Goal: Check status: Check status

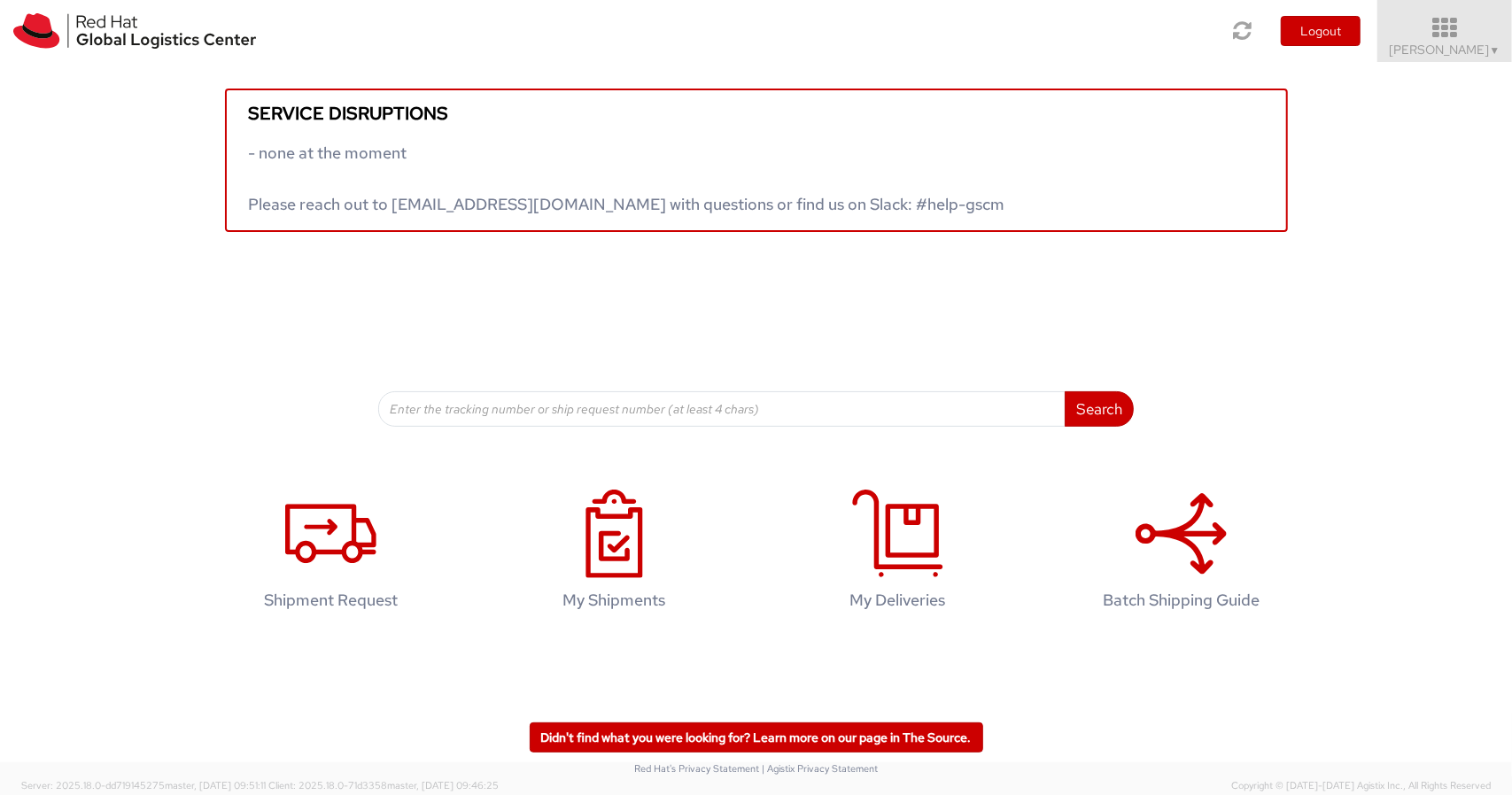
click at [1490, 43] on span "▼" at bounding box center [1494, 50] width 11 height 14
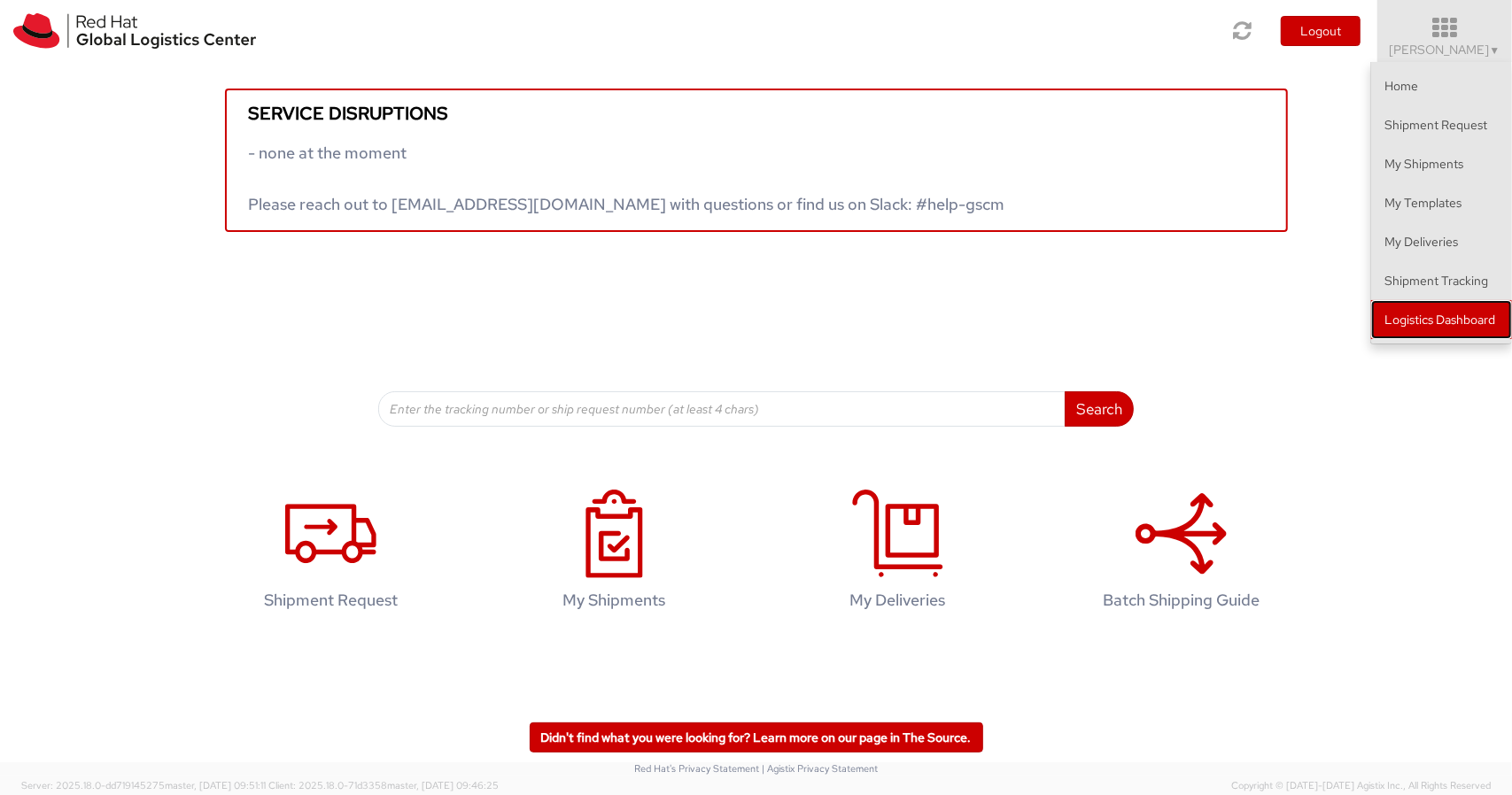
click at [1417, 313] on link "Logistics Dashboard" at bounding box center [1442, 320] width 141 height 39
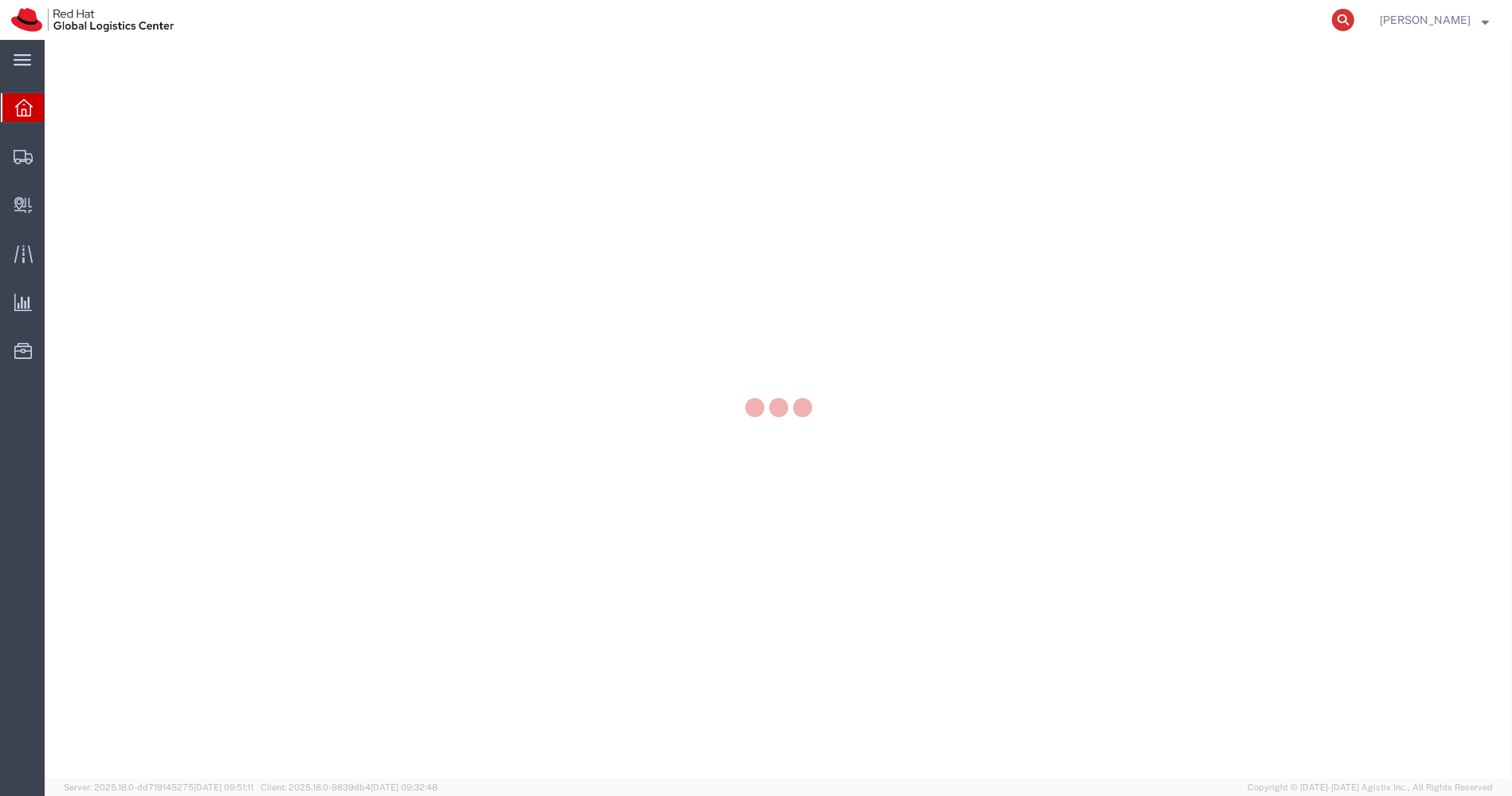
click at [1354, 19] on icon at bounding box center [1343, 19] width 22 height 22
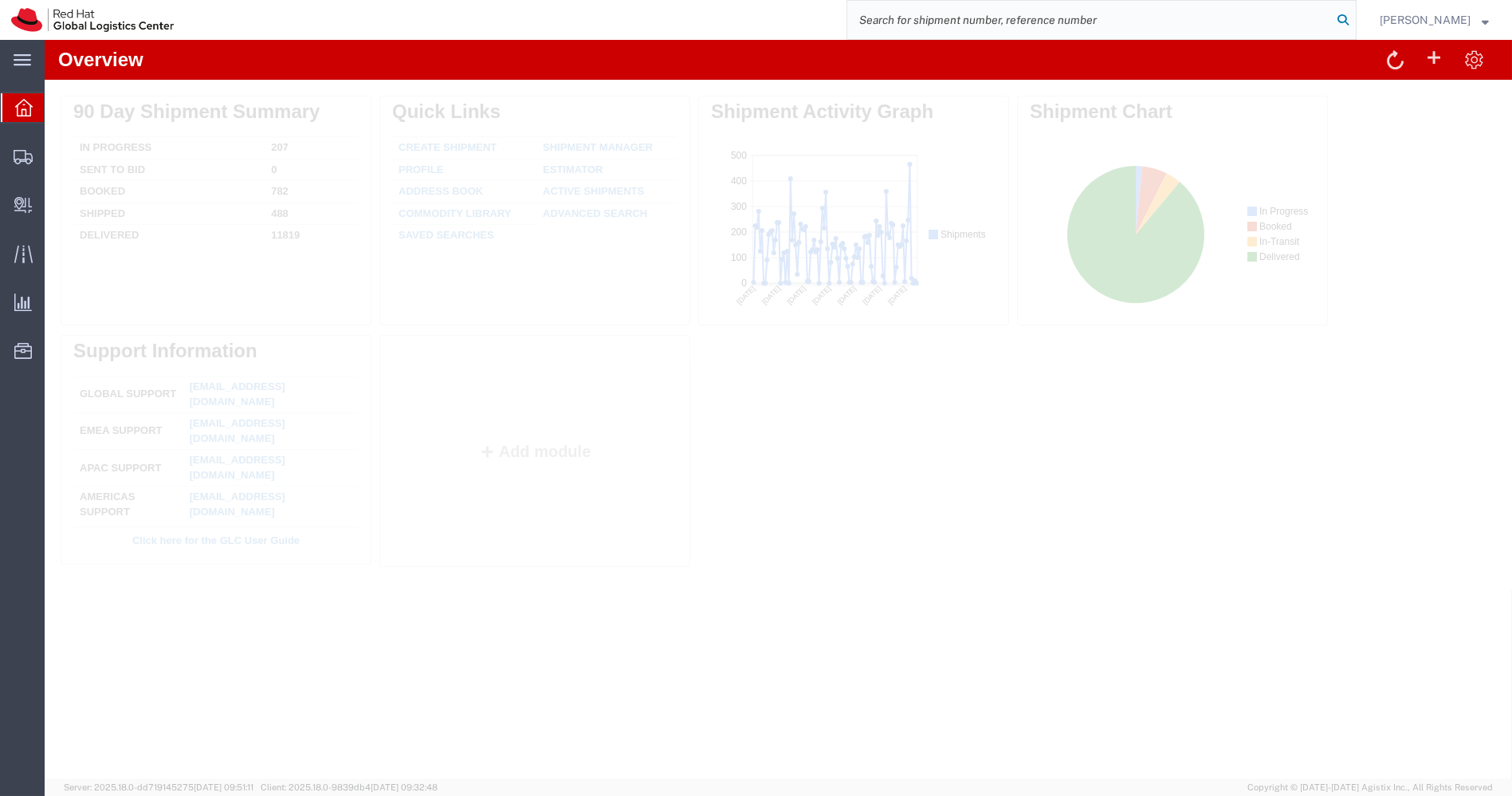
paste input "56776541"
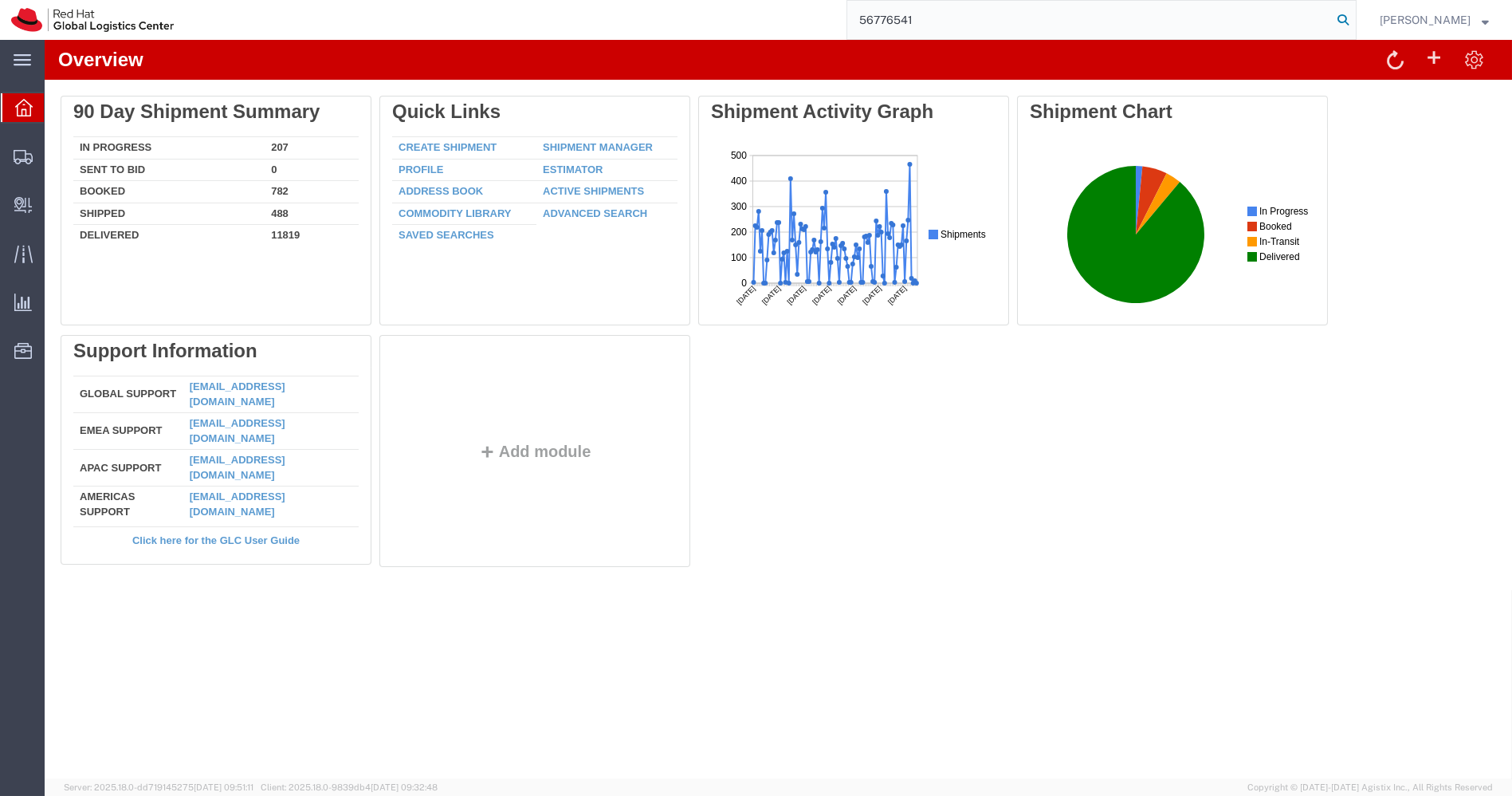
type input "56776541"
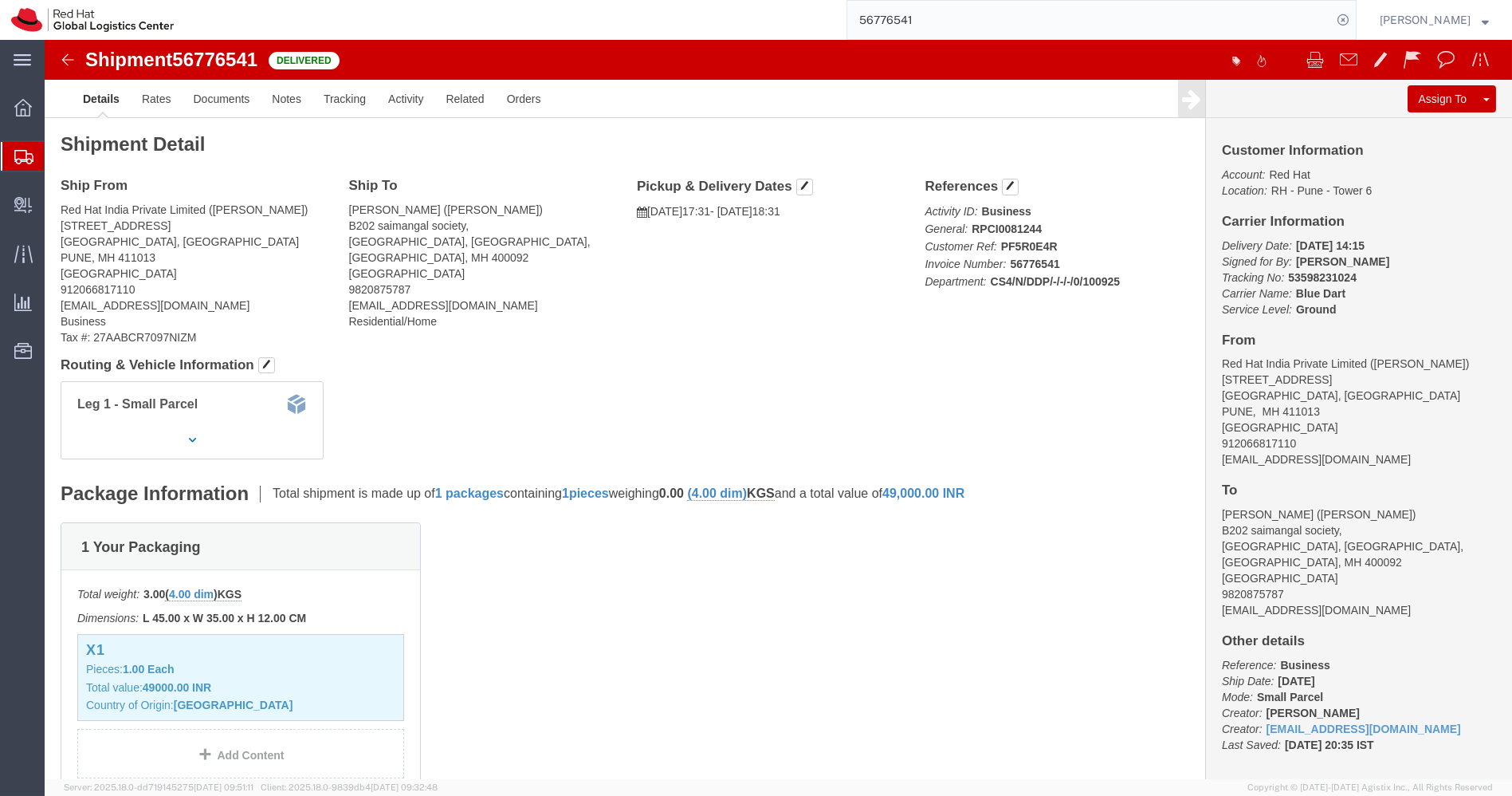
click at [18, 157] on icon at bounding box center [24, 157] width 19 height 14
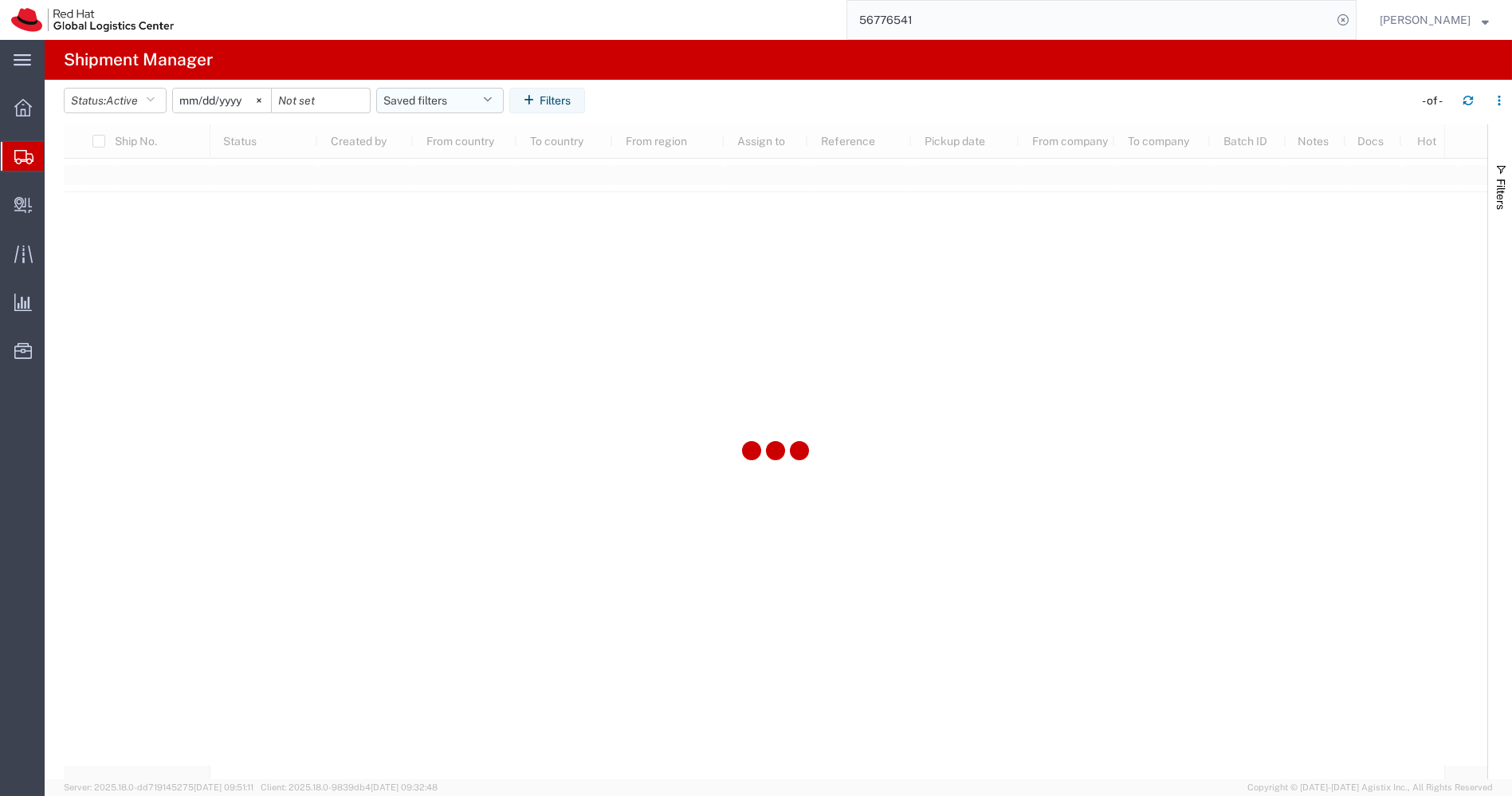
click at [487, 102] on button "Saved filters" at bounding box center [440, 100] width 128 height 26
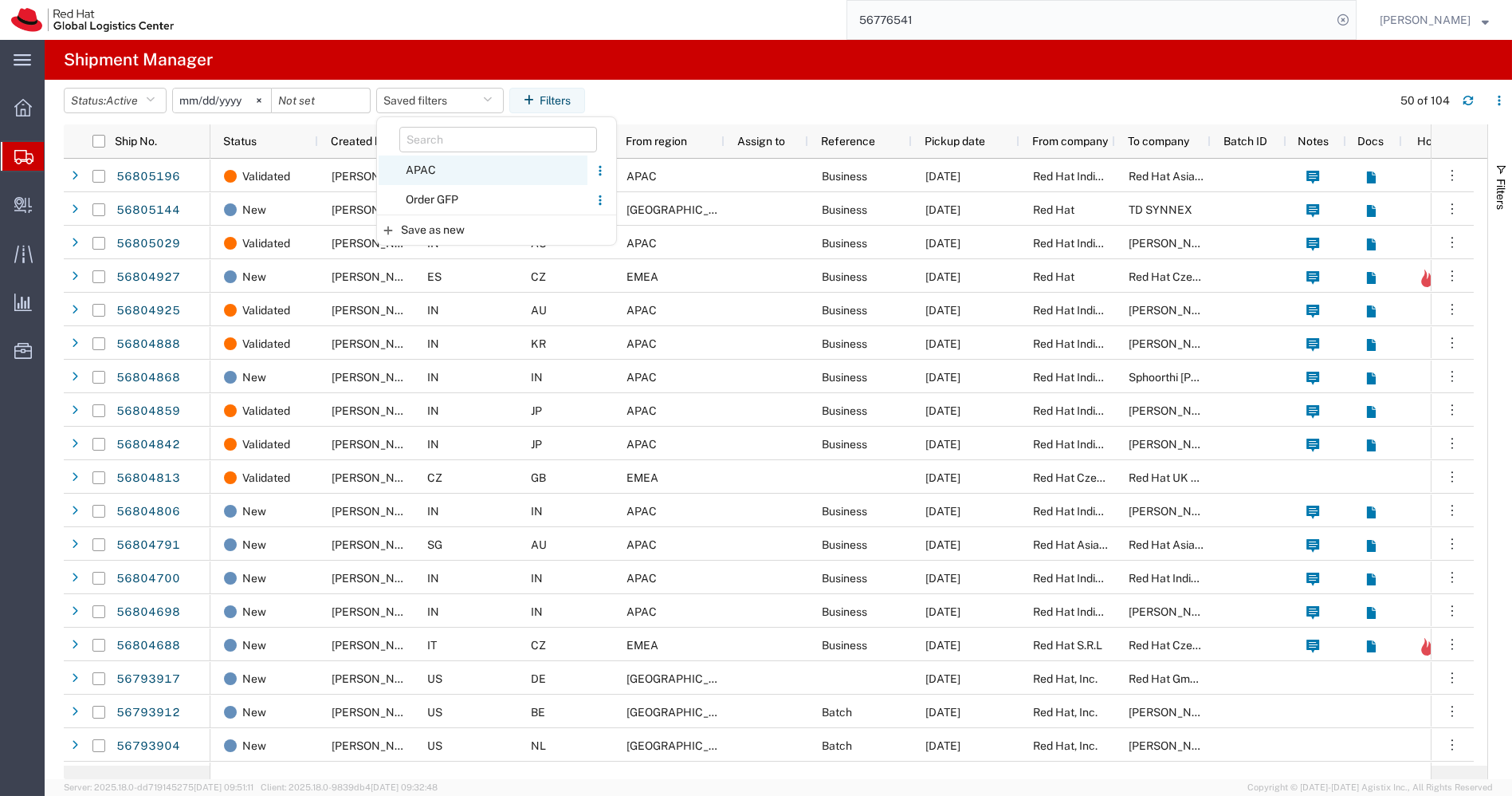
click at [442, 176] on span "APAC" at bounding box center [482, 171] width 209 height 30
type input "2023-12-07"
type input "2030-12-31"
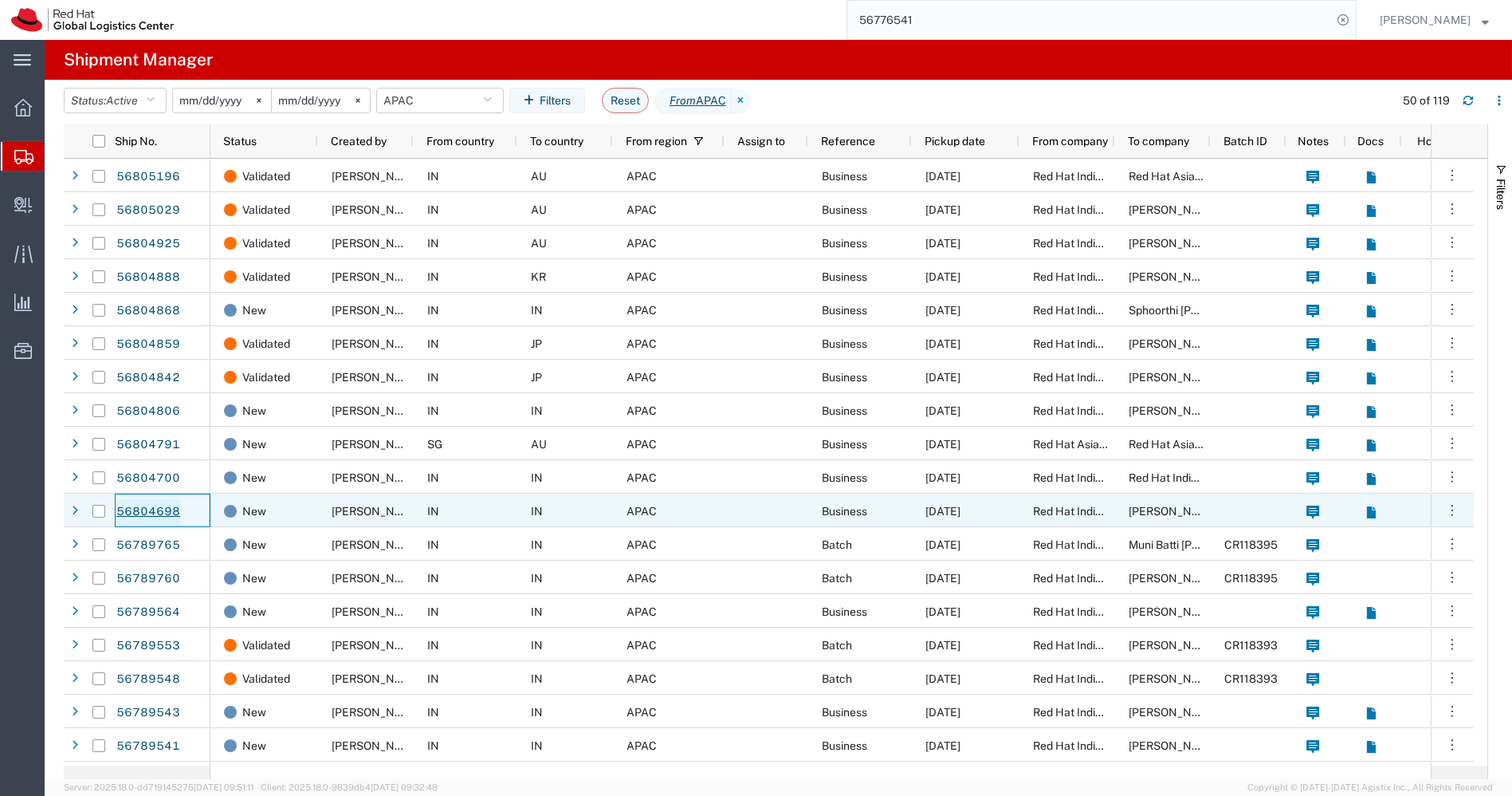
click at [151, 504] on link "56804698" at bounding box center [148, 512] width 65 height 26
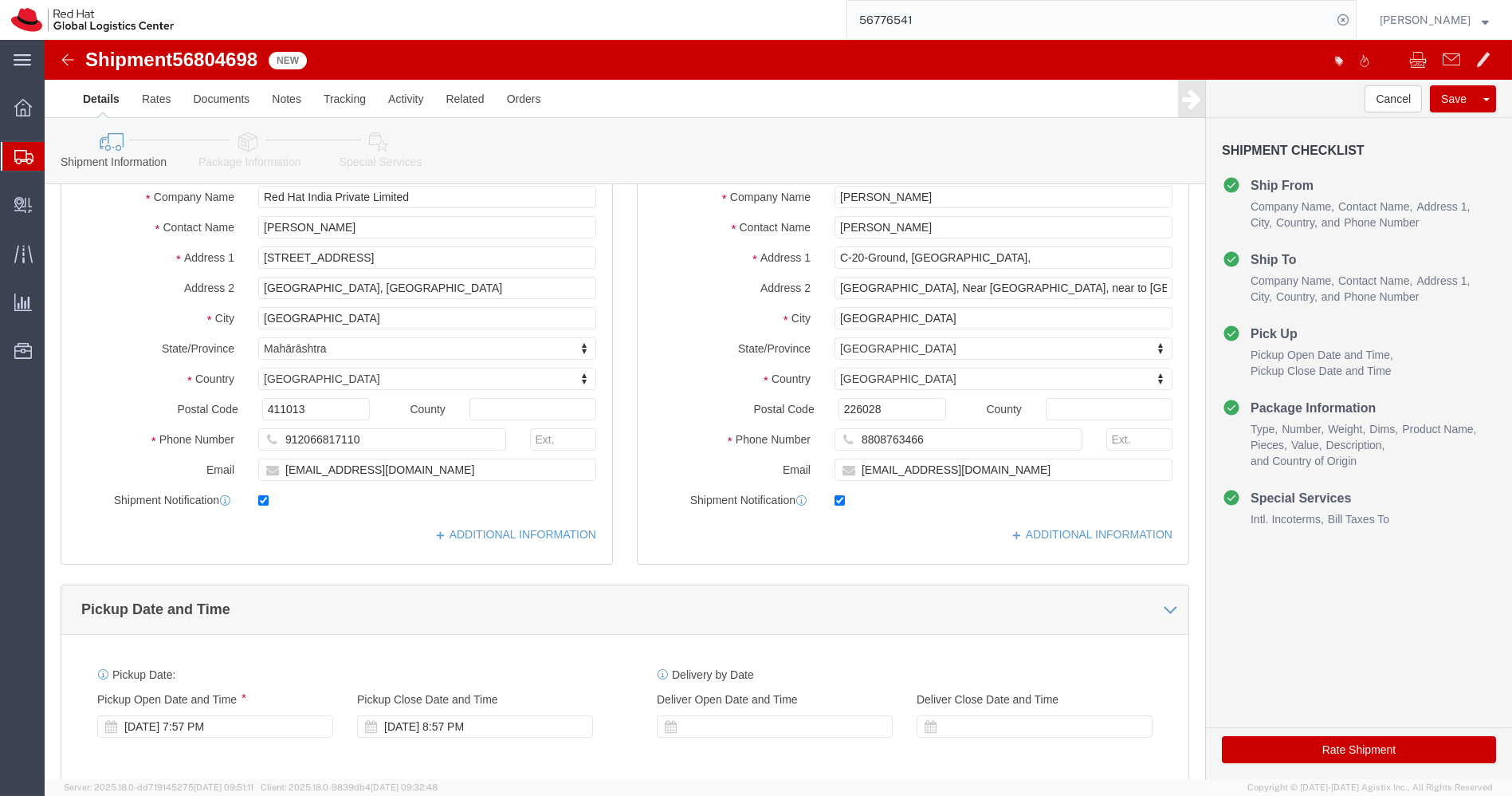
select select "38432"
select select
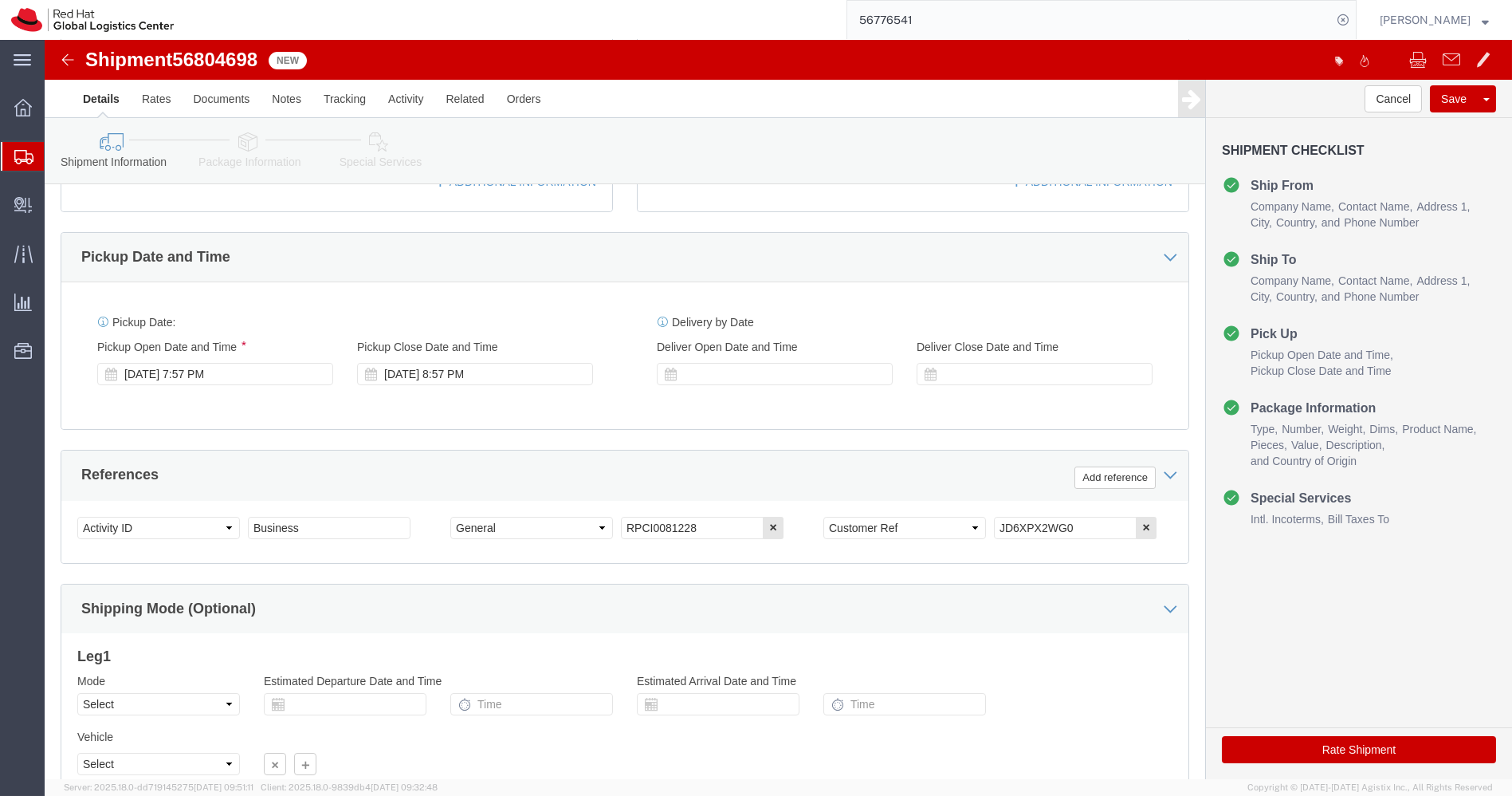
scroll to position [495, 0]
click input "JD6XPX2WG0"
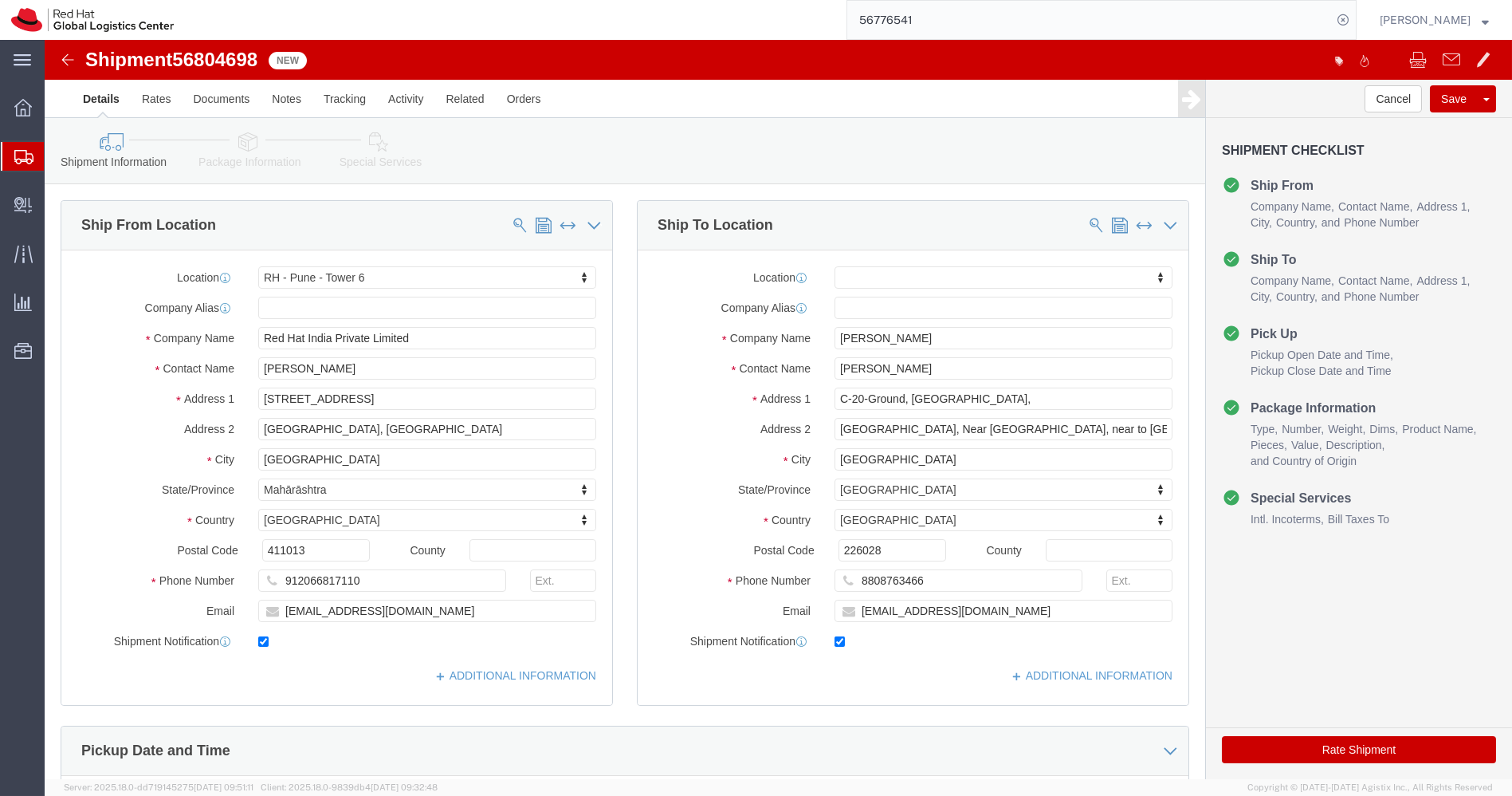
click at [25, 148] on svg-icon at bounding box center [24, 156] width 19 height 16
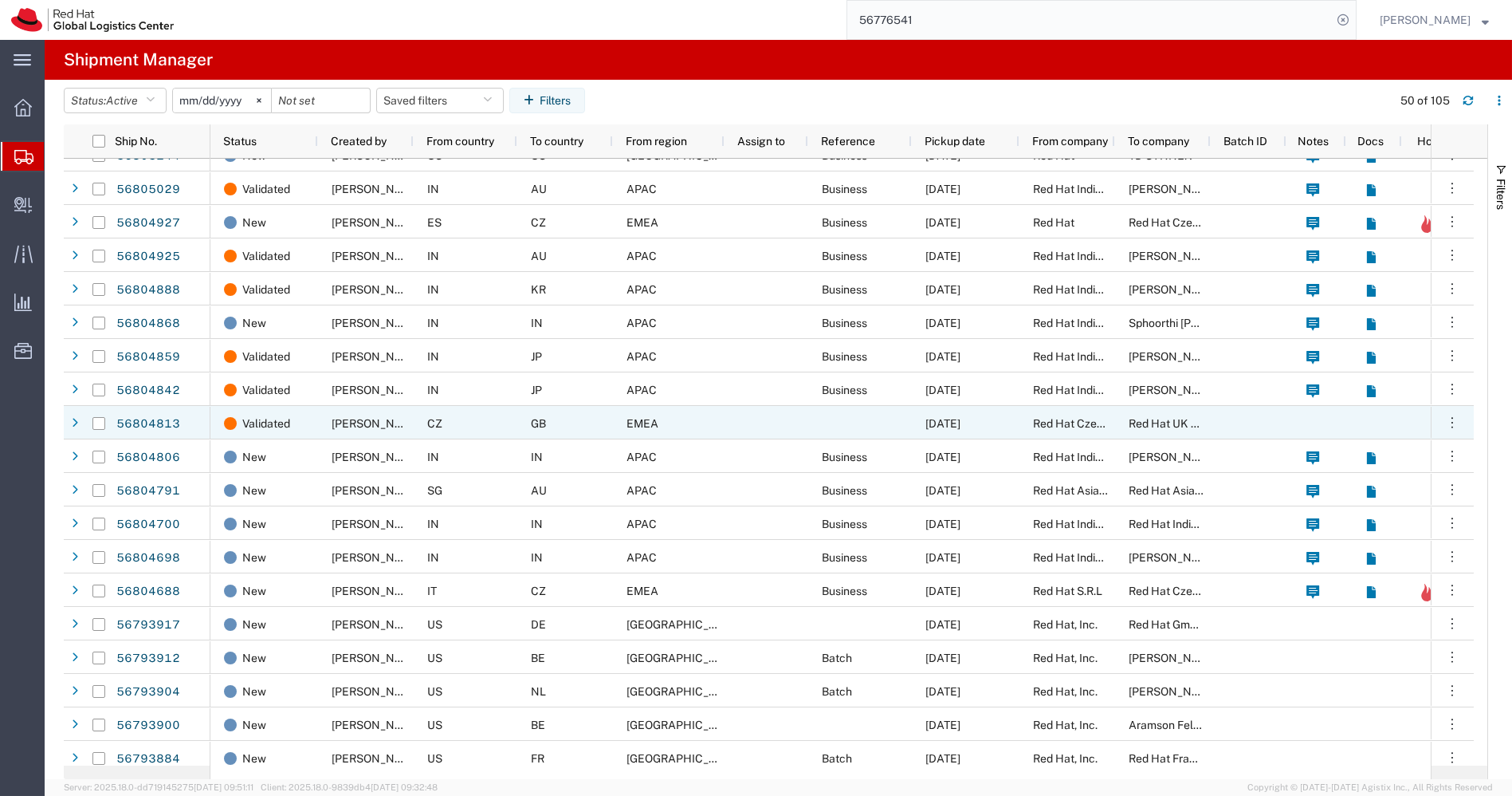
scroll to position [88, 0]
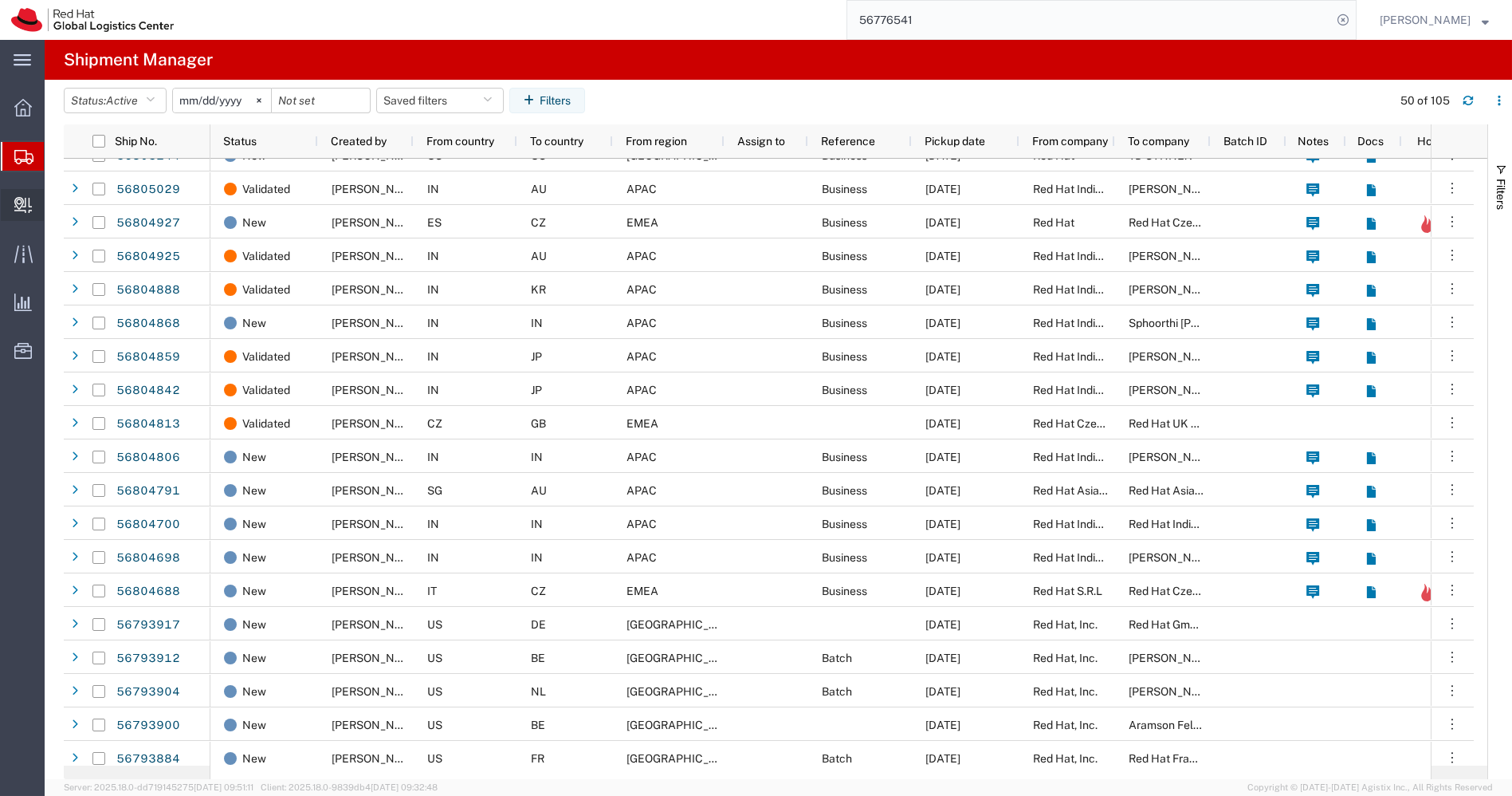
click at [55, 206] on span "Internal Delivery" at bounding box center [49, 205] width 11 height 32
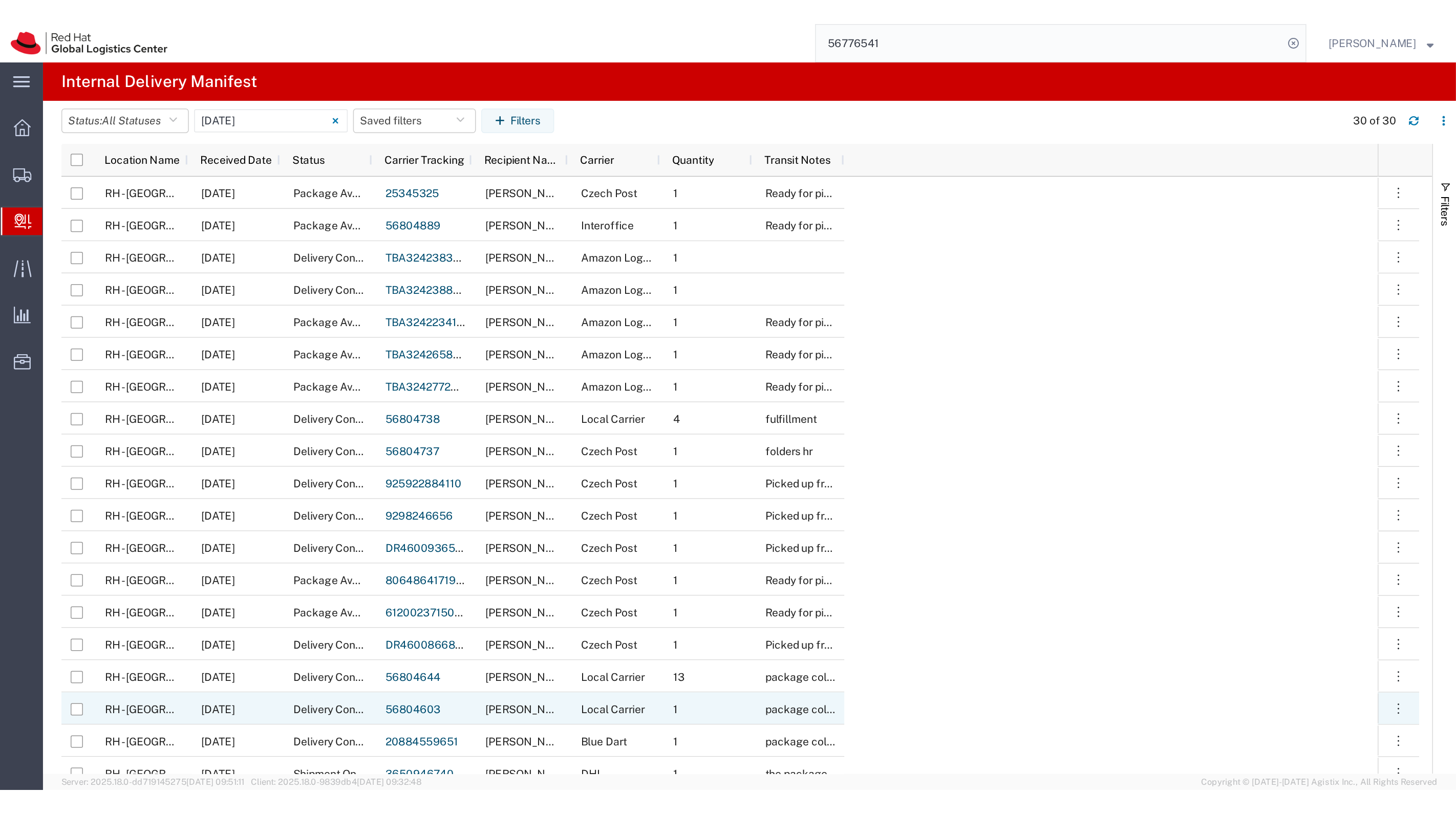
scroll to position [247, 0]
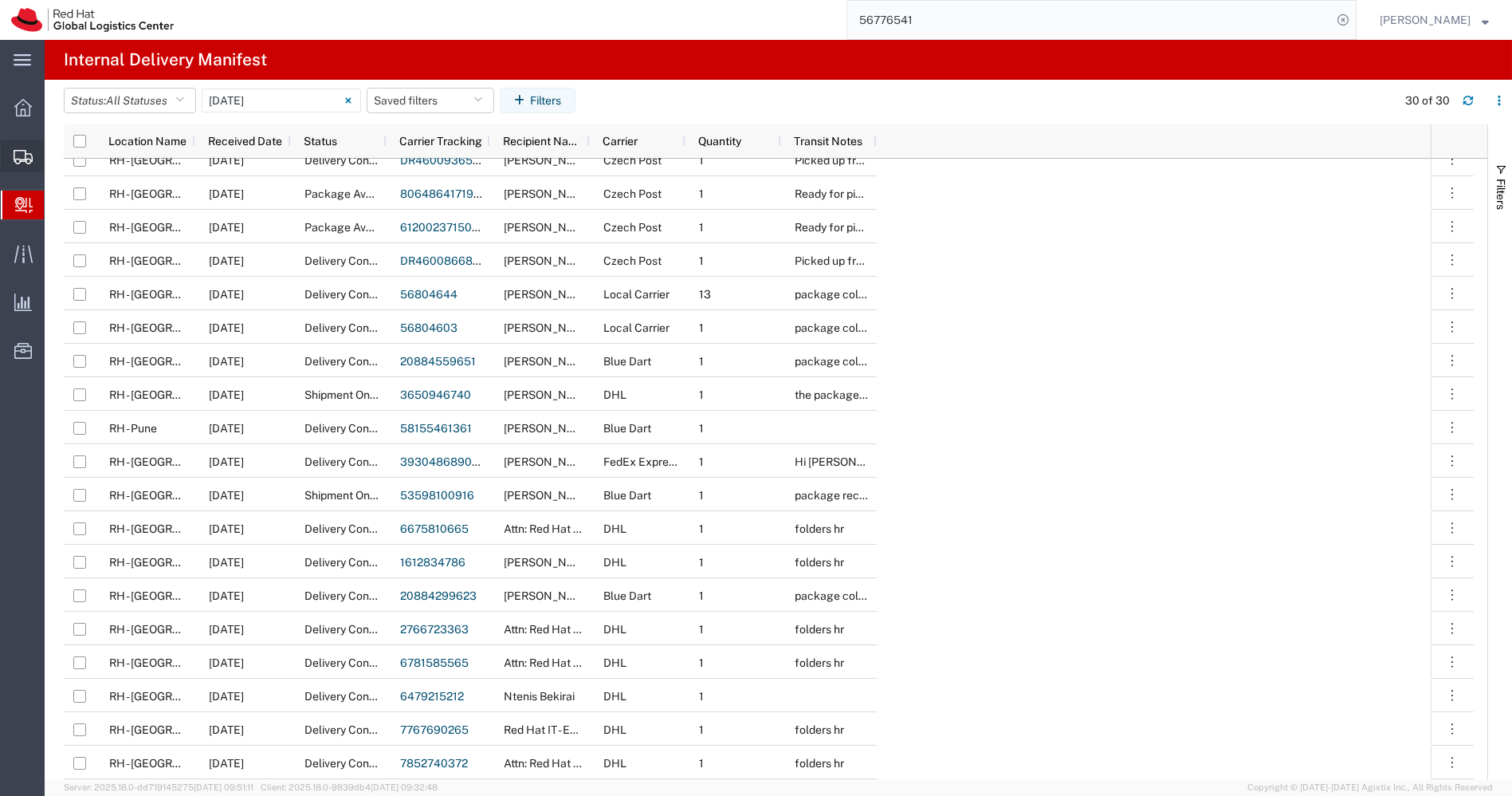
click at [55, 157] on span "Shipments" at bounding box center [49, 156] width 11 height 32
